Goal: Information Seeking & Learning: Find specific fact

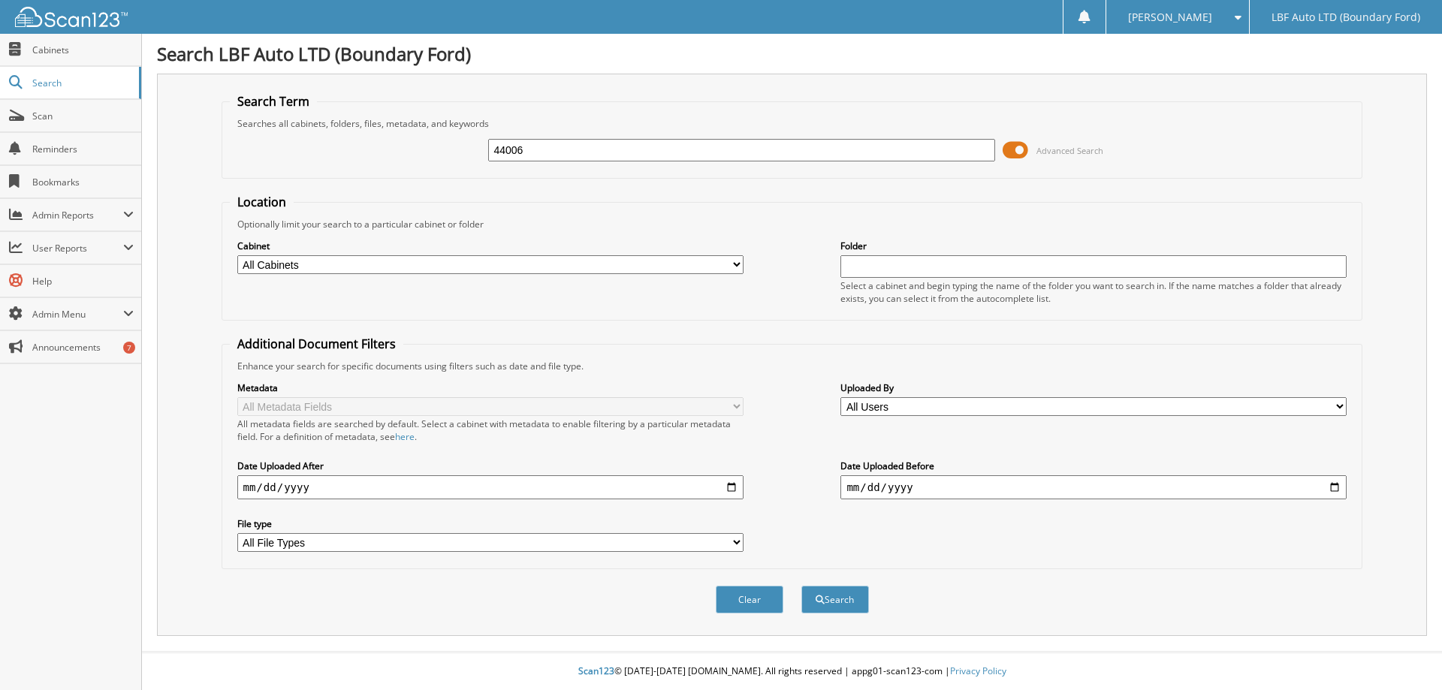
type input "44006"
click at [801, 586] on button "Search" at bounding box center [835, 600] width 68 height 28
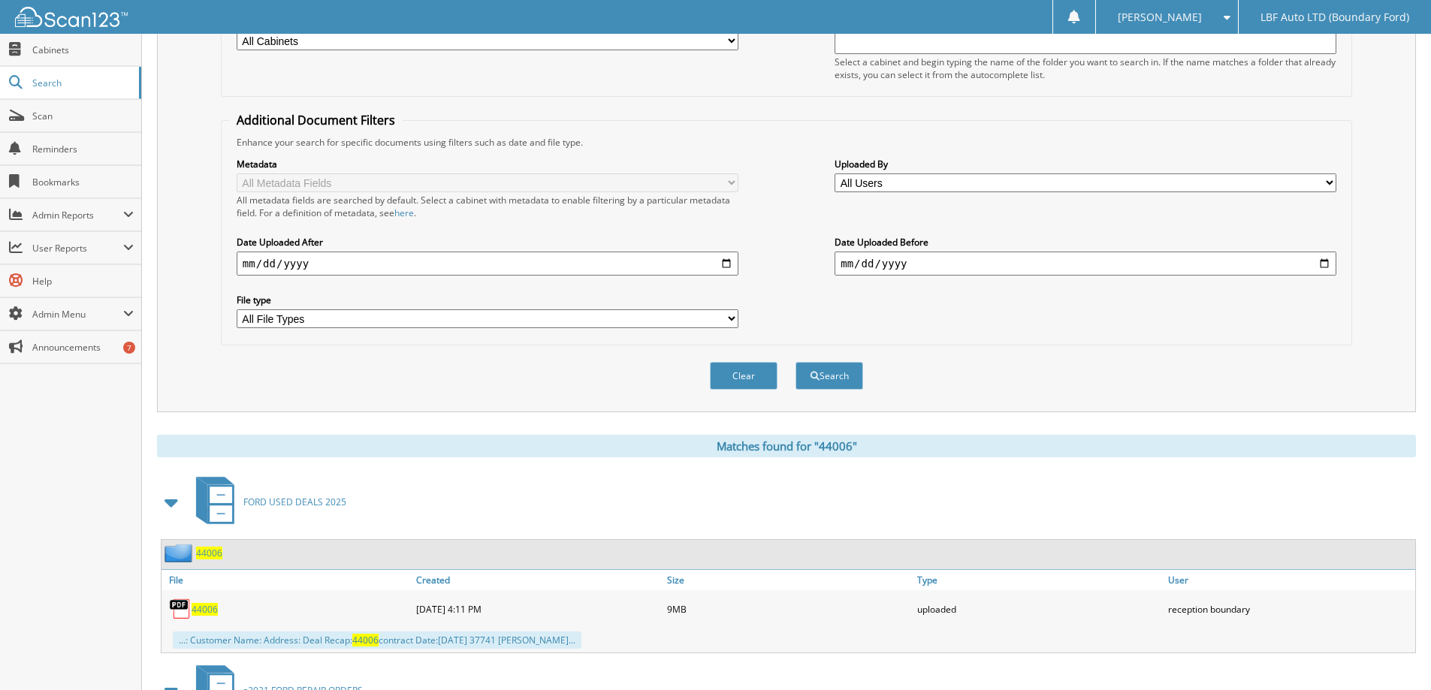
scroll to position [225, 0]
click at [201, 607] on span "44006" at bounding box center [204, 608] width 26 height 13
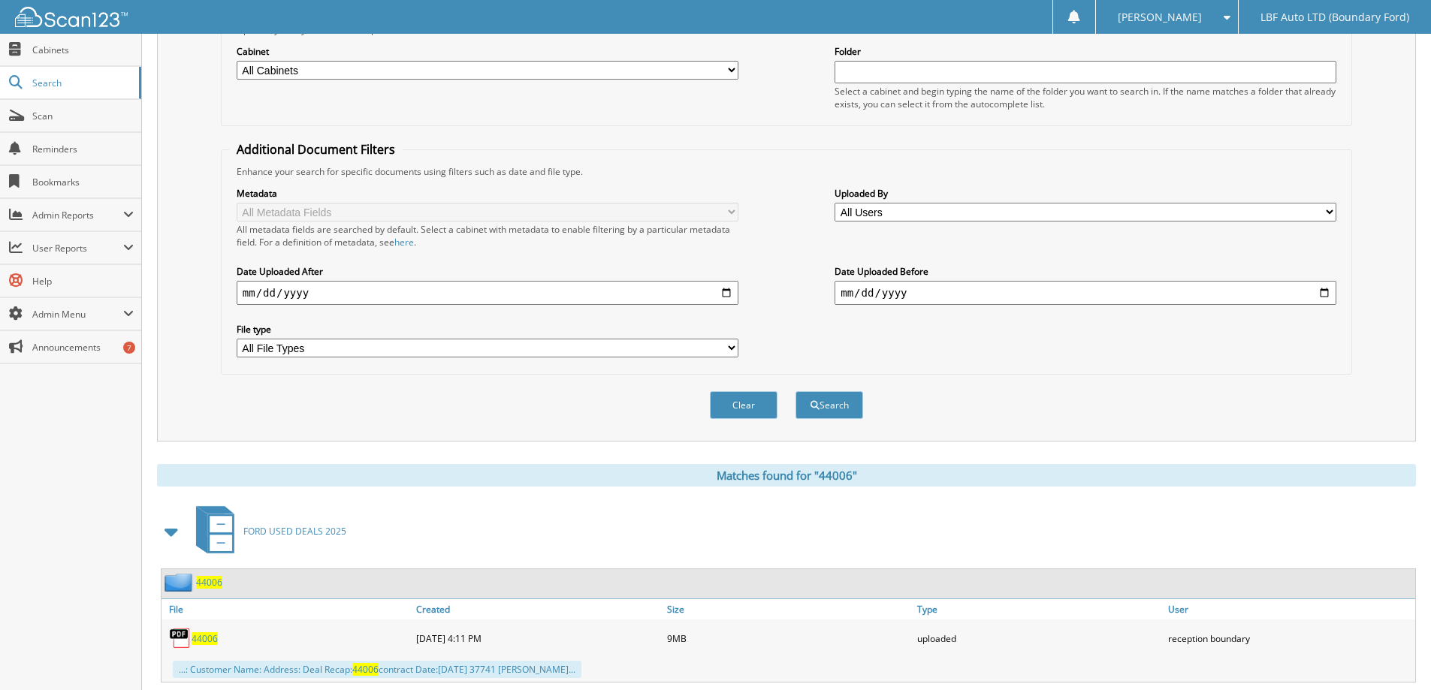
scroll to position [0, 0]
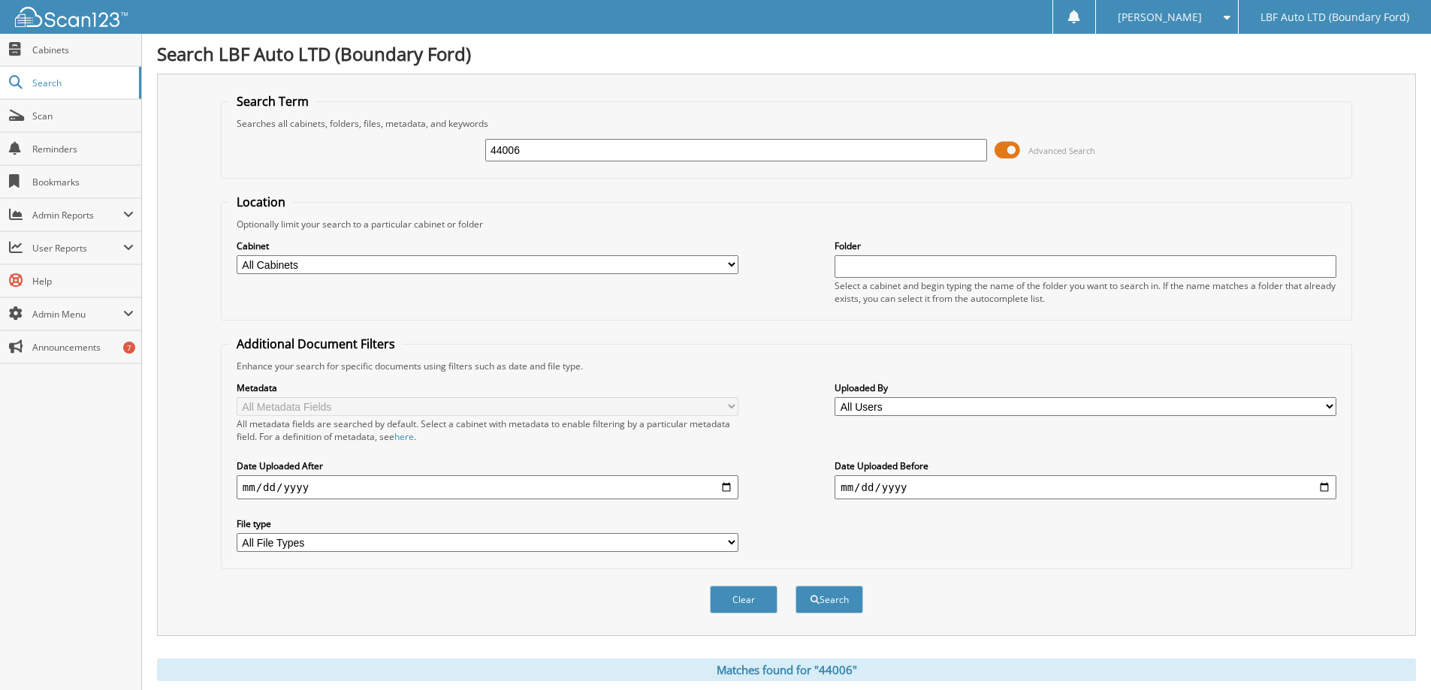
click at [535, 149] on input "44006" at bounding box center [736, 150] width 502 height 23
type input "4"
type input "36217"
click at [819, 592] on button "Search" at bounding box center [829, 600] width 68 height 28
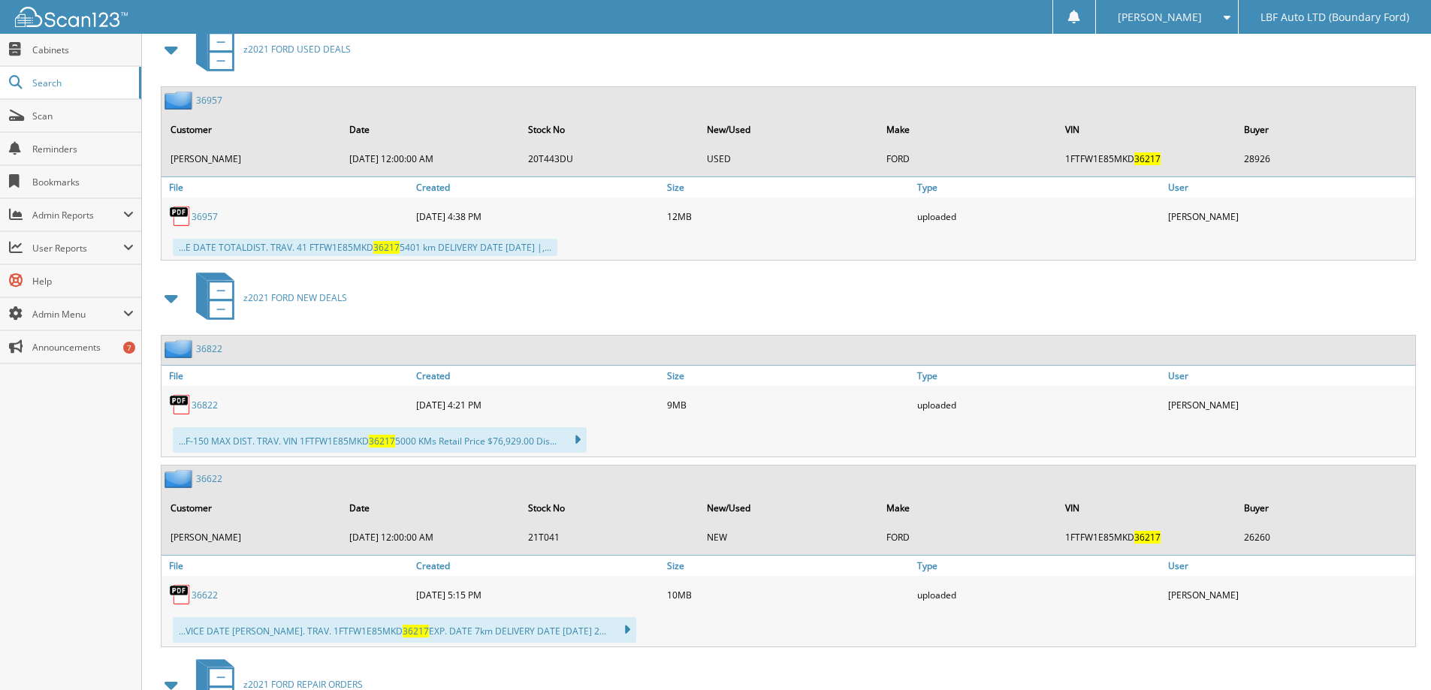
scroll to position [676, 0]
click at [214, 400] on link "36822" at bounding box center [204, 405] width 26 height 13
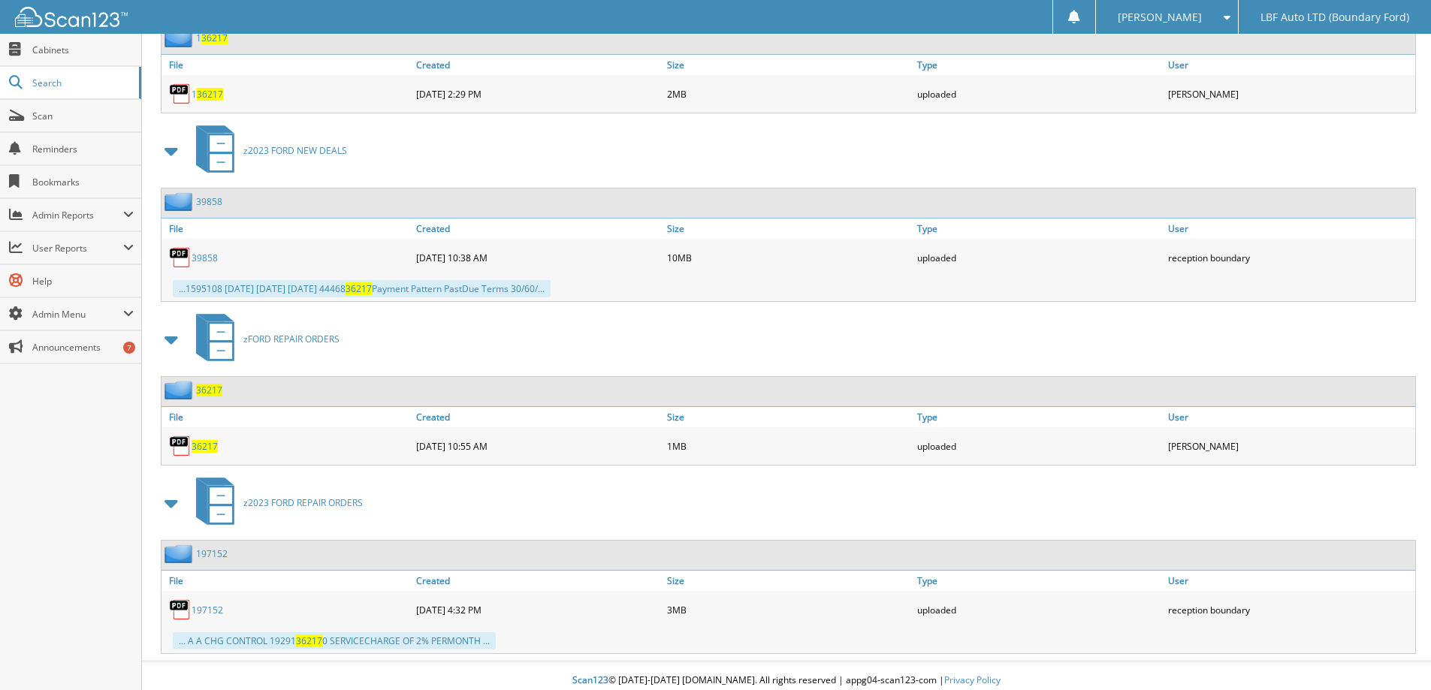
scroll to position [2735, 0]
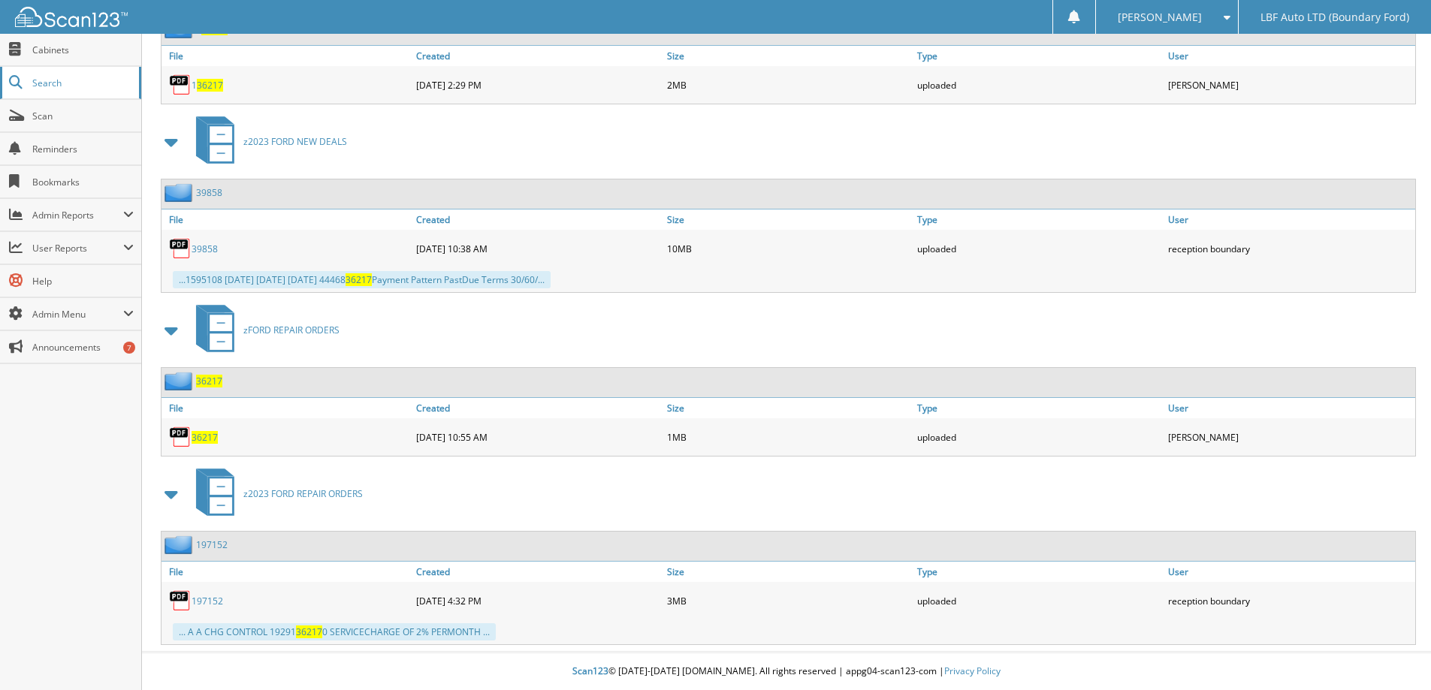
click at [68, 82] on span "Search" at bounding box center [81, 83] width 99 height 13
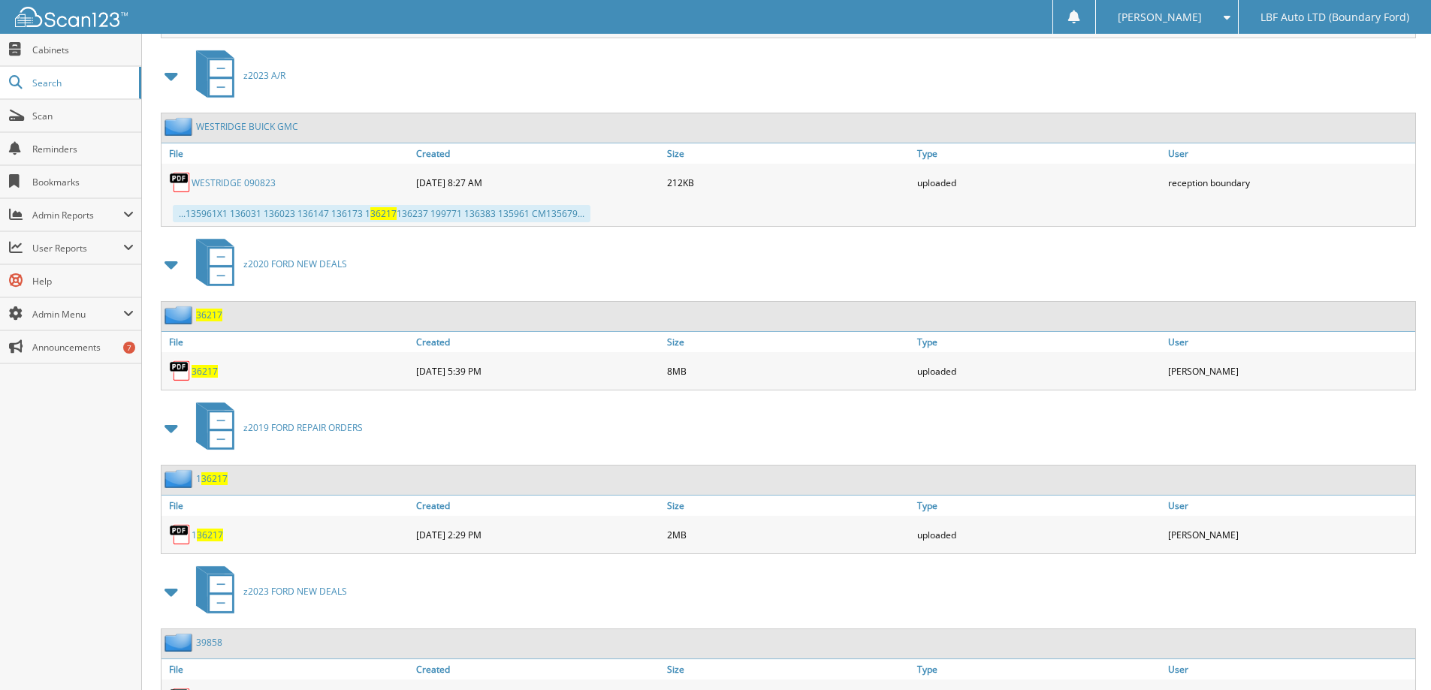
scroll to position [1834, 0]
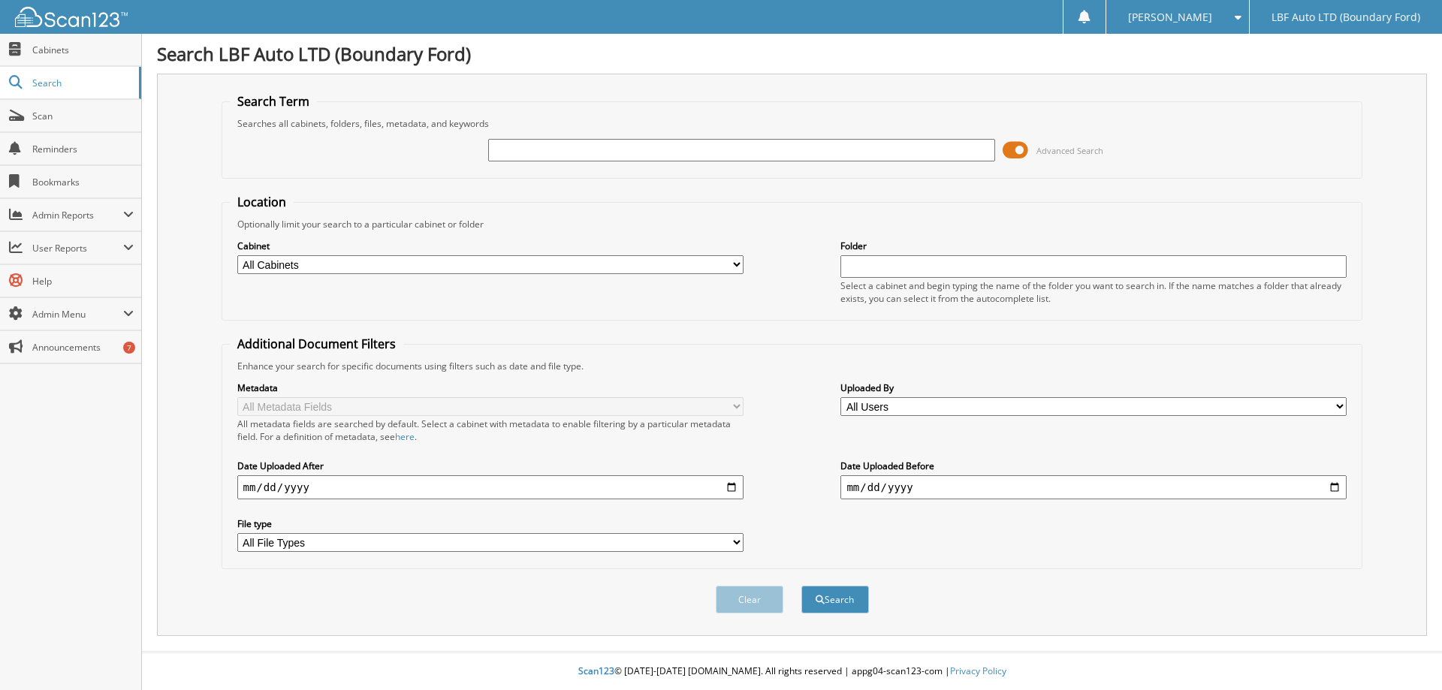
click at [501, 156] on input "text" at bounding box center [741, 150] width 506 height 23
type input "20T243"
click at [852, 596] on button "Search" at bounding box center [835, 600] width 68 height 28
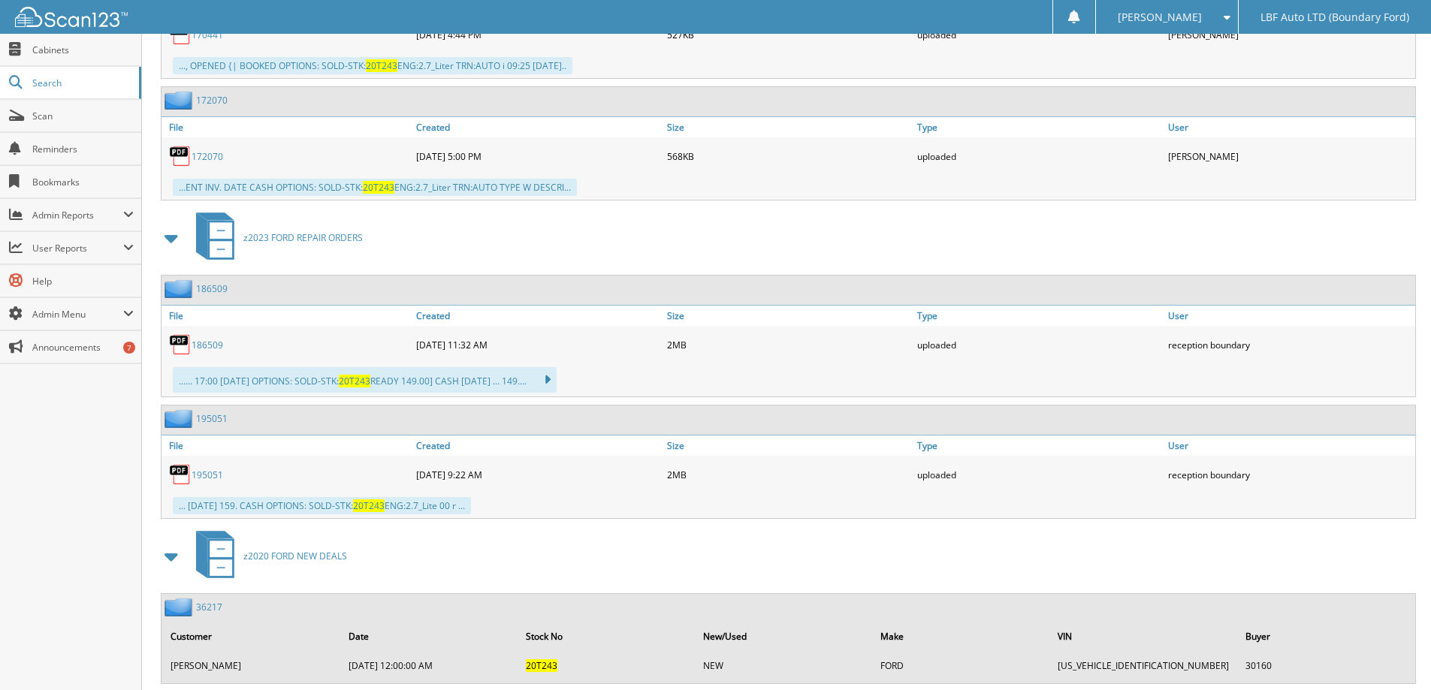
scroll to position [1652, 0]
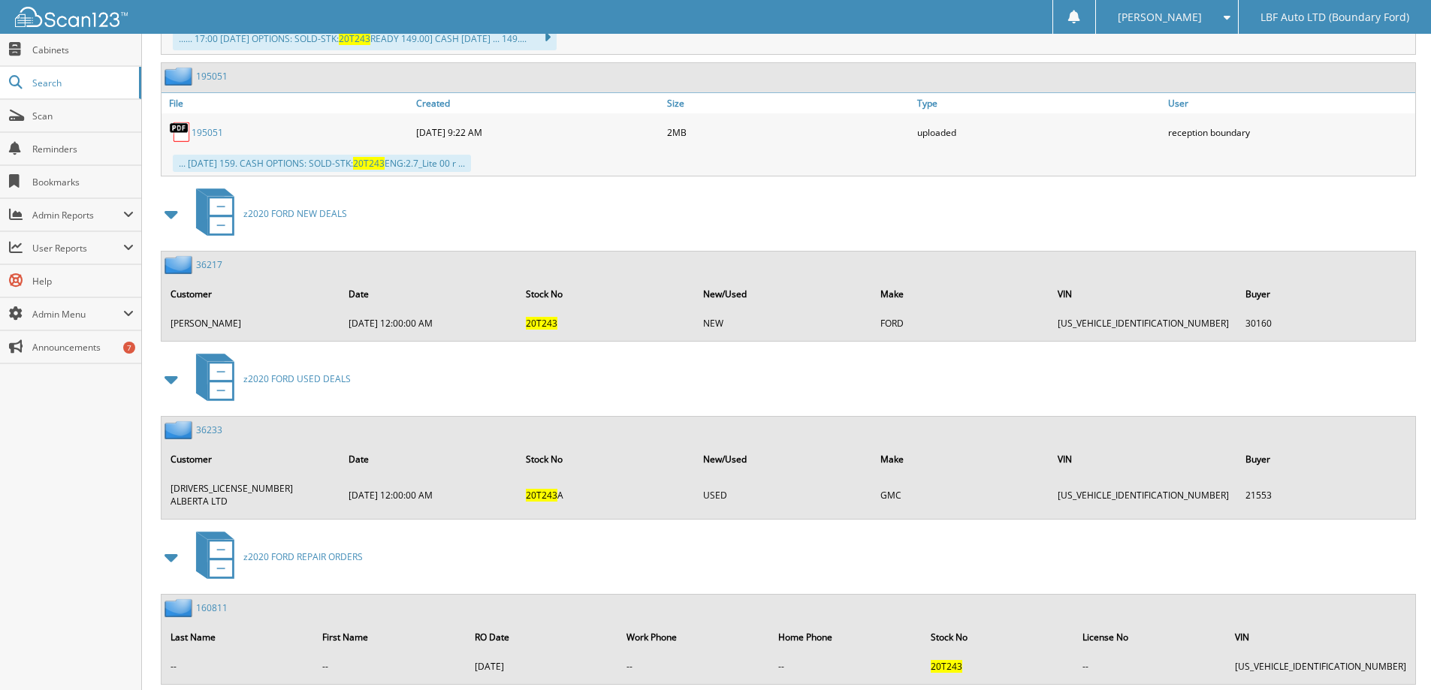
click at [208, 259] on link "36217" at bounding box center [209, 264] width 26 height 13
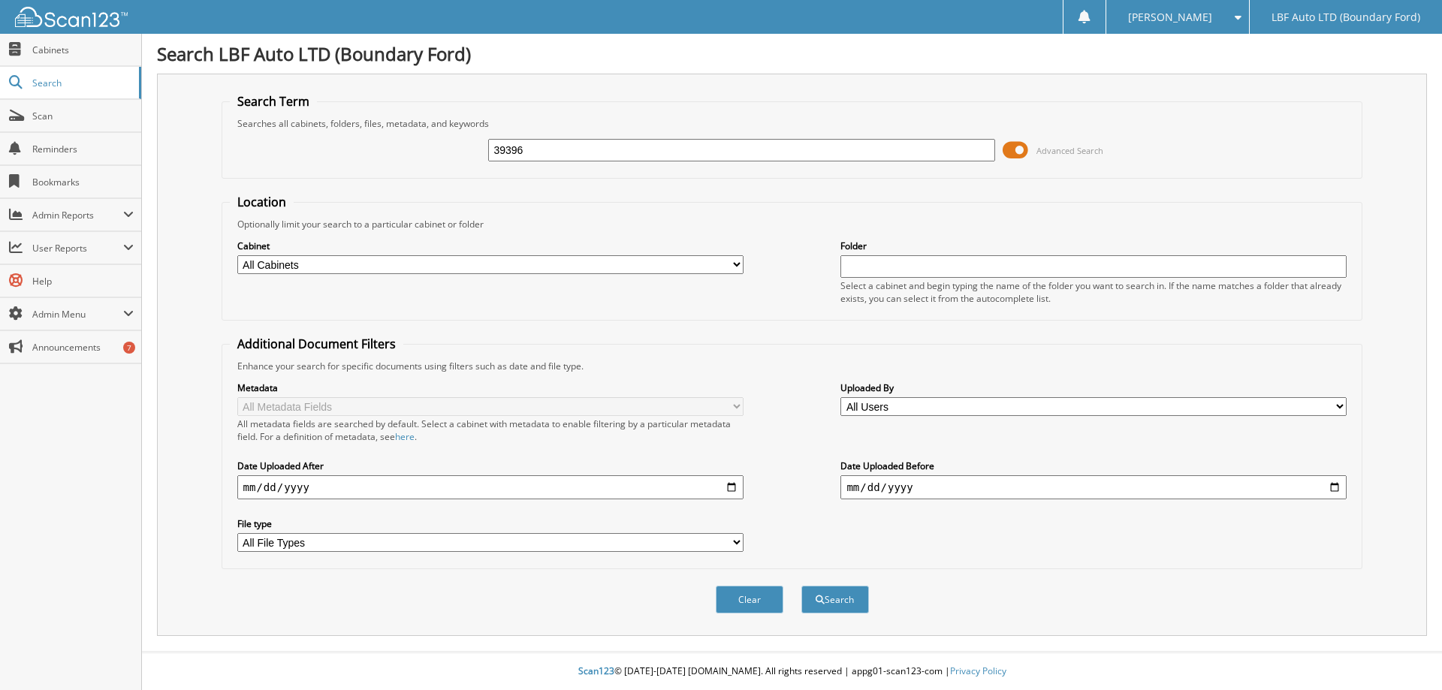
type input "39396"
click at [801, 586] on button "Search" at bounding box center [835, 600] width 68 height 28
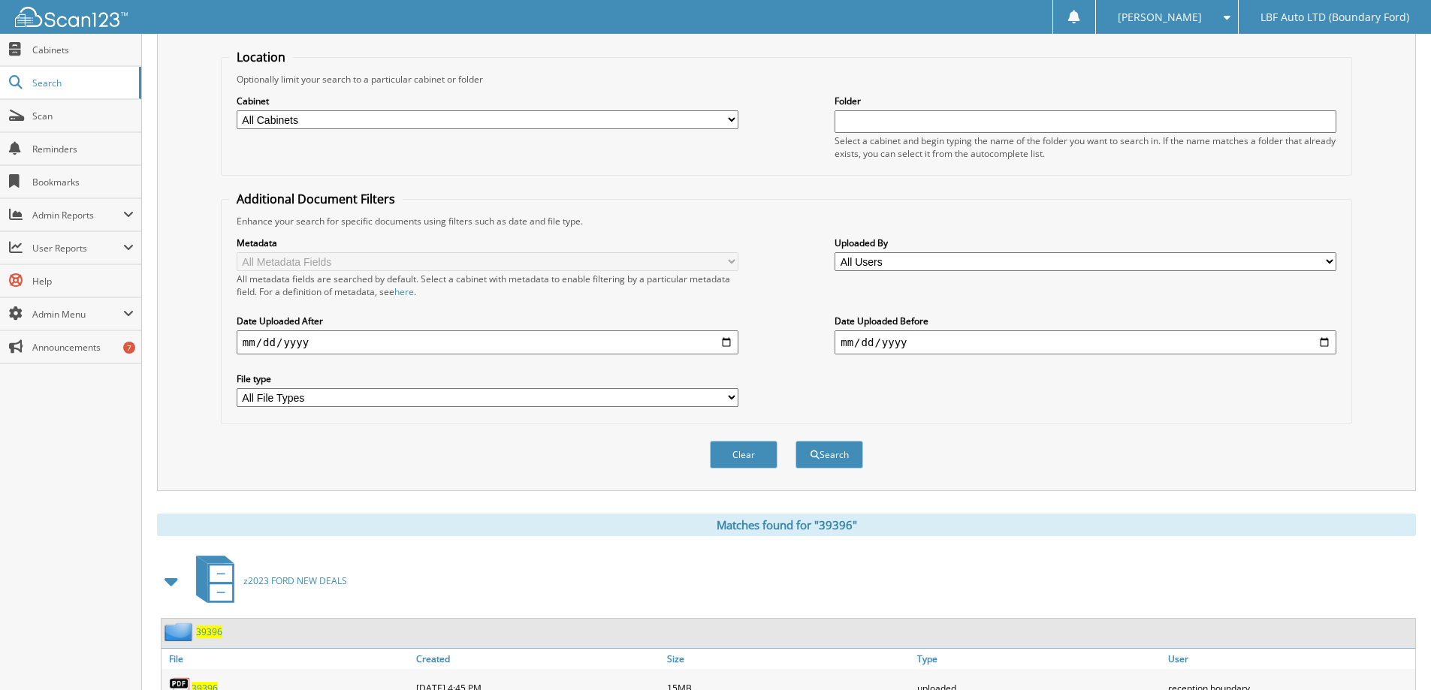
scroll to position [526, 0]
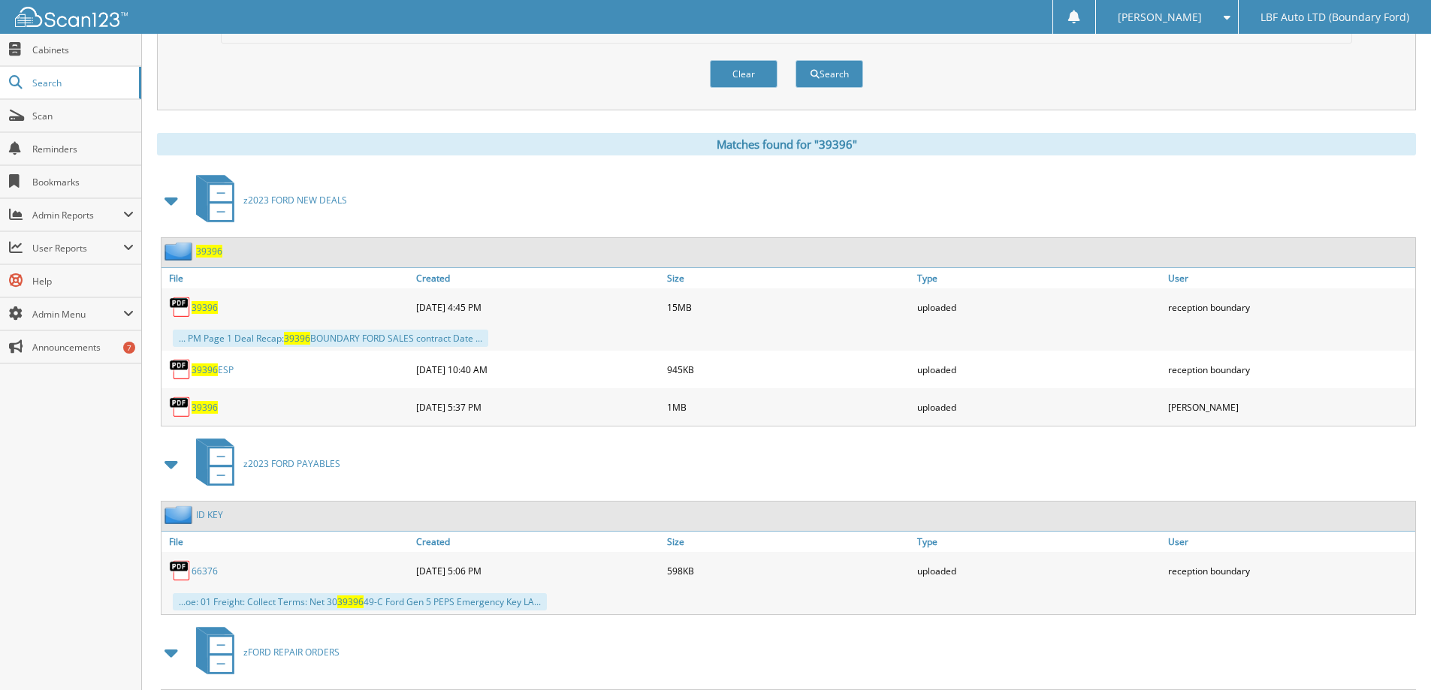
click at [210, 309] on span "39396" at bounding box center [204, 307] width 26 height 13
